Goal: Find specific page/section: Find specific page/section

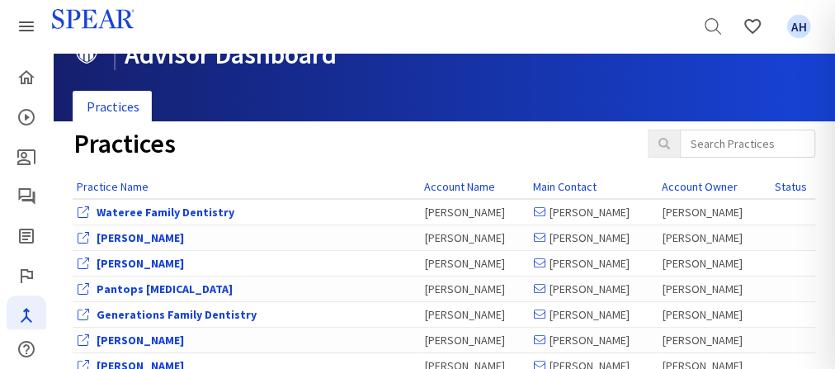
scroll to position [66, 0]
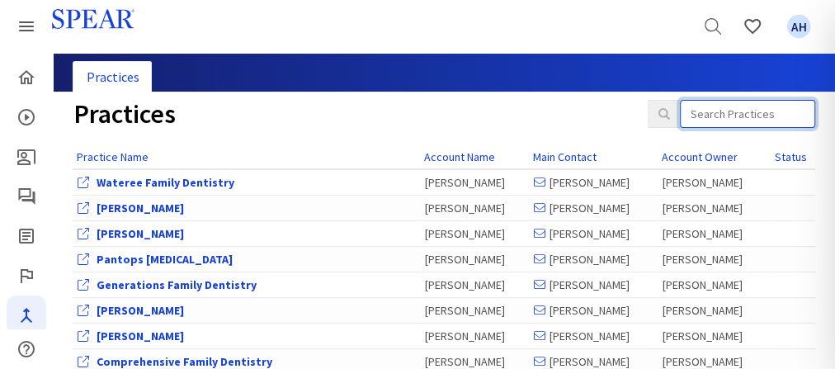
click at [710, 113] on input "search" at bounding box center [747, 114] width 134 height 28
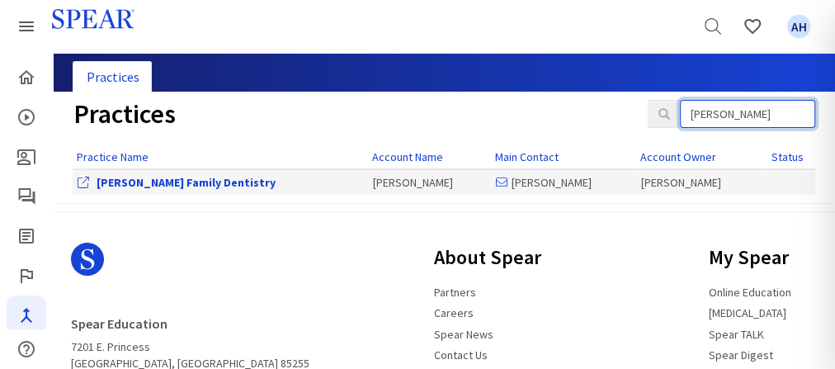
type input "[PERSON_NAME]"
click at [140, 186] on link "[PERSON_NAME] Family Dentistry" at bounding box center [185, 182] width 179 height 15
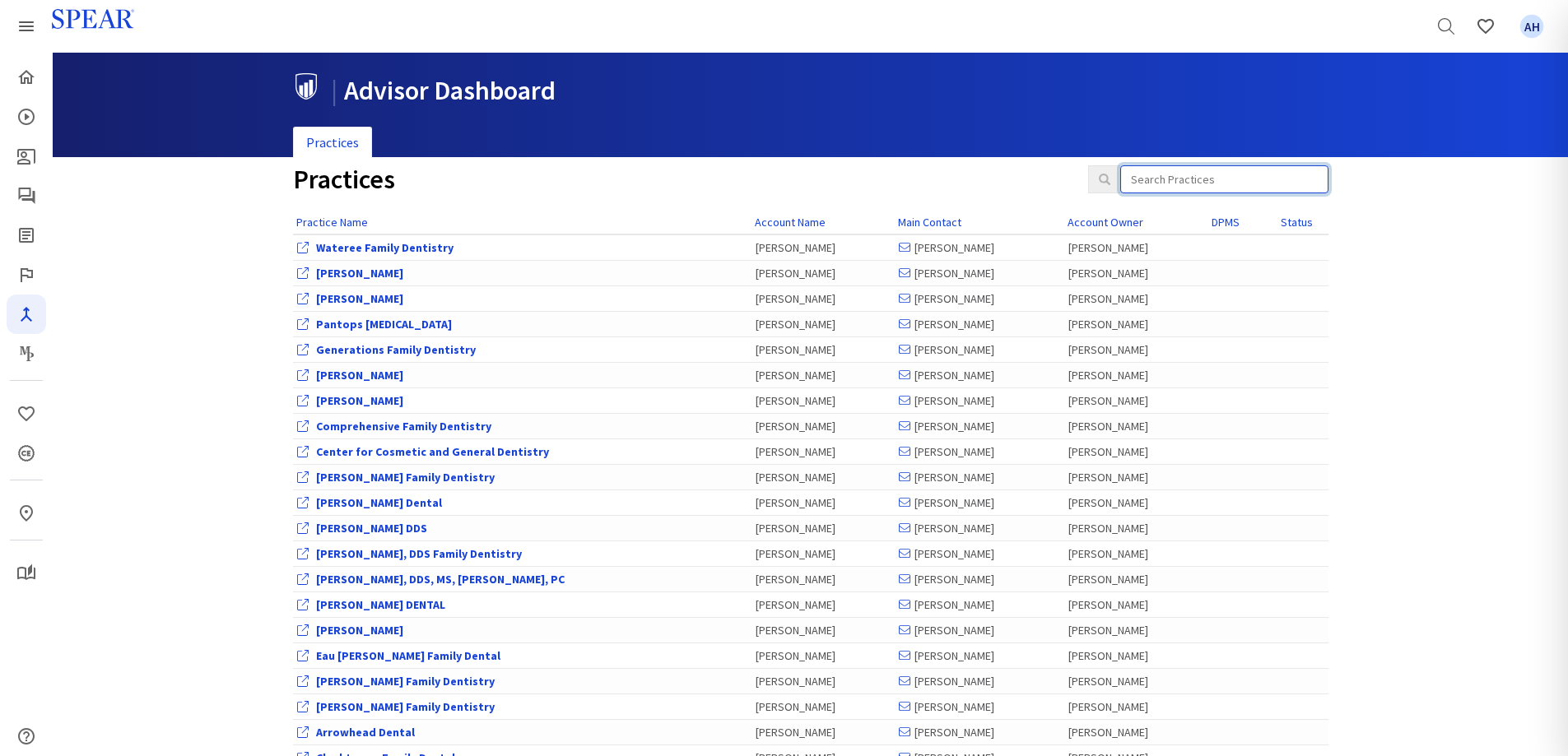
click at [1214, 181] on input "search" at bounding box center [1224, 180] width 208 height 28
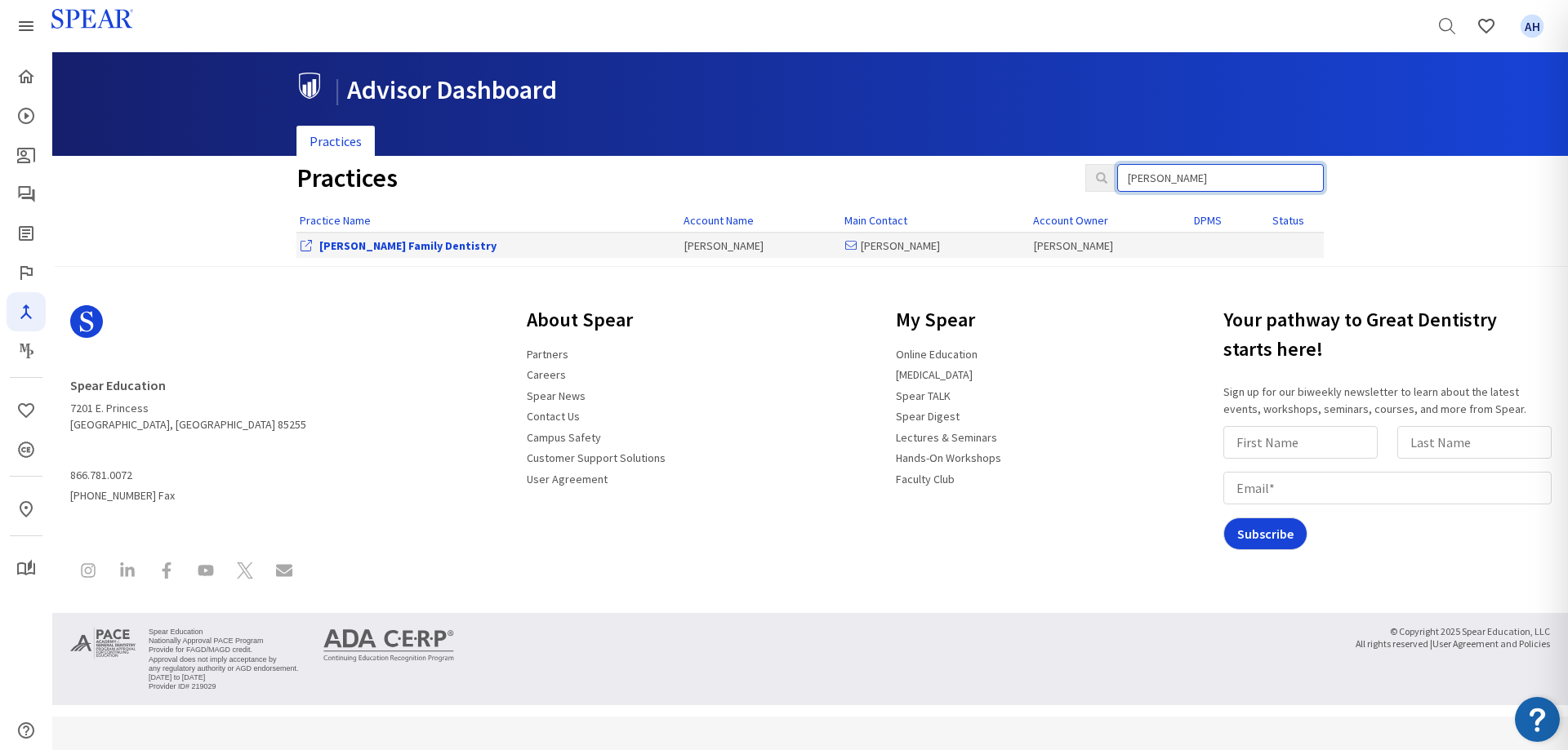
type input "[PERSON_NAME]"
click at [385, 248] on link "[PERSON_NAME] Family Dentistry" at bounding box center [408, 245] width 177 height 15
